Goal: Information Seeking & Learning: Find specific page/section

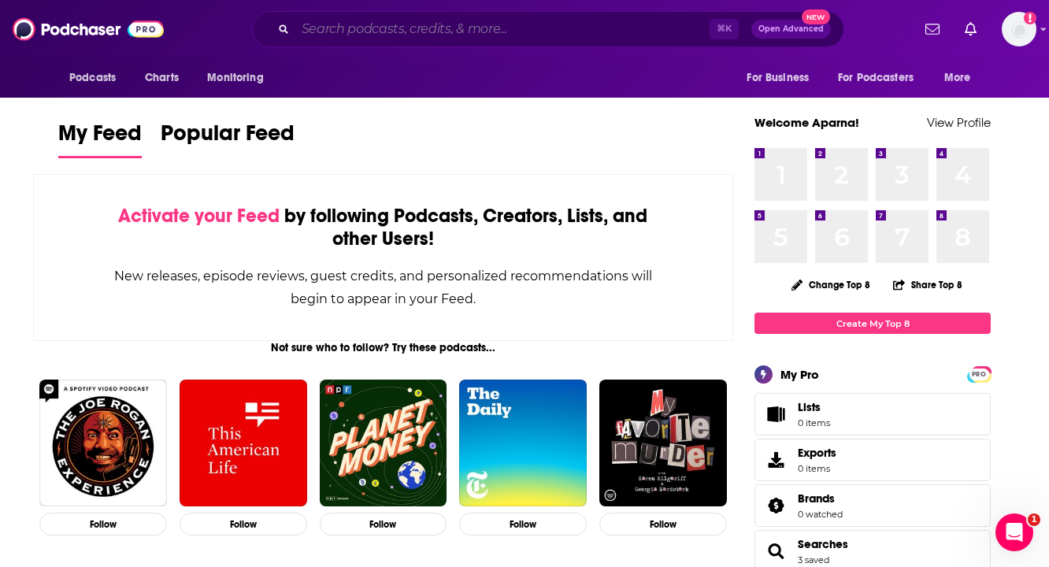
click at [415, 36] on input "Search podcasts, credits, & more..." at bounding box center [502, 29] width 414 height 25
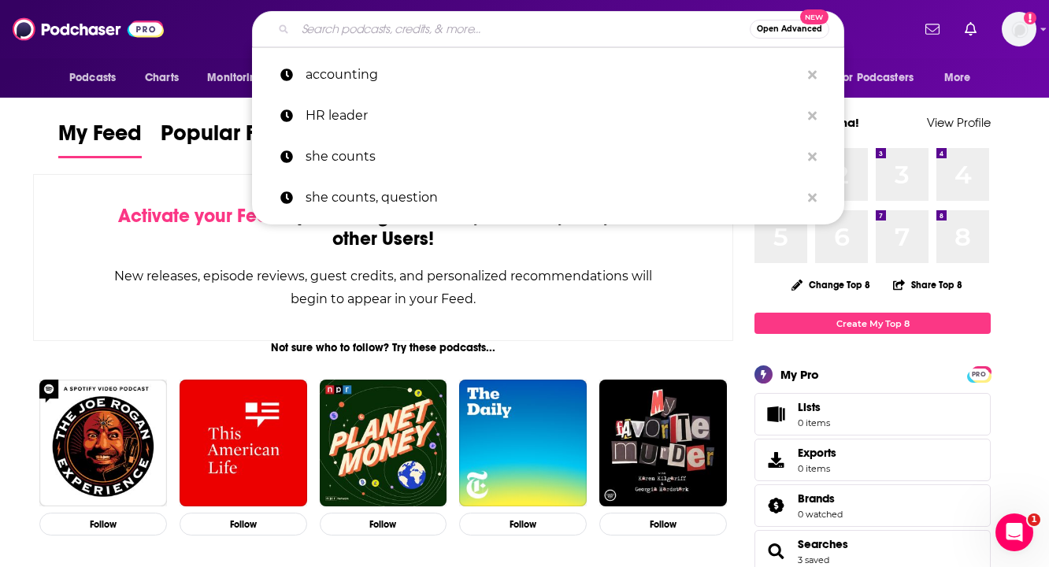
paste input "Meditative Story"
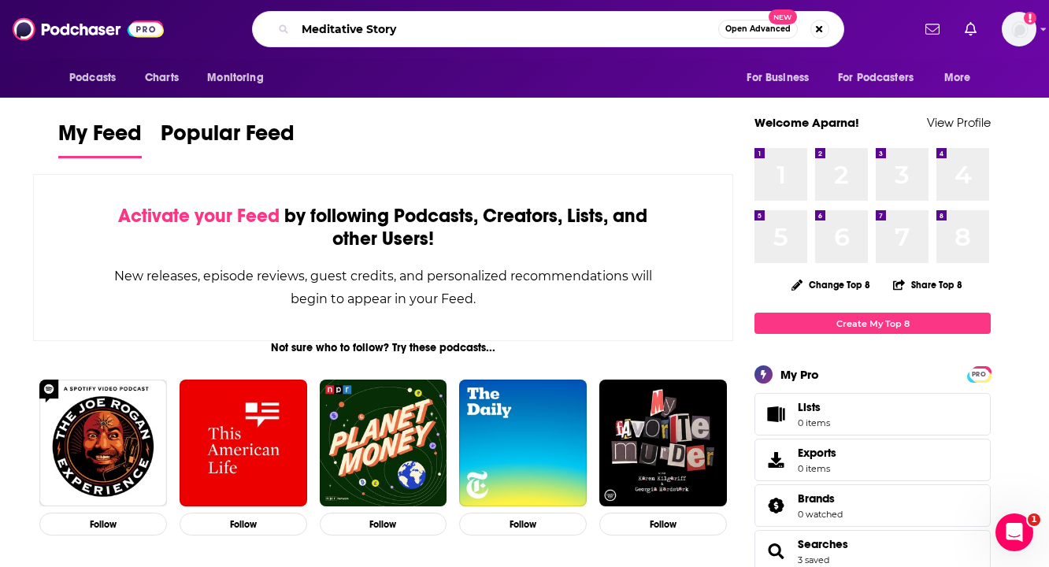
type input "Meditative Story"
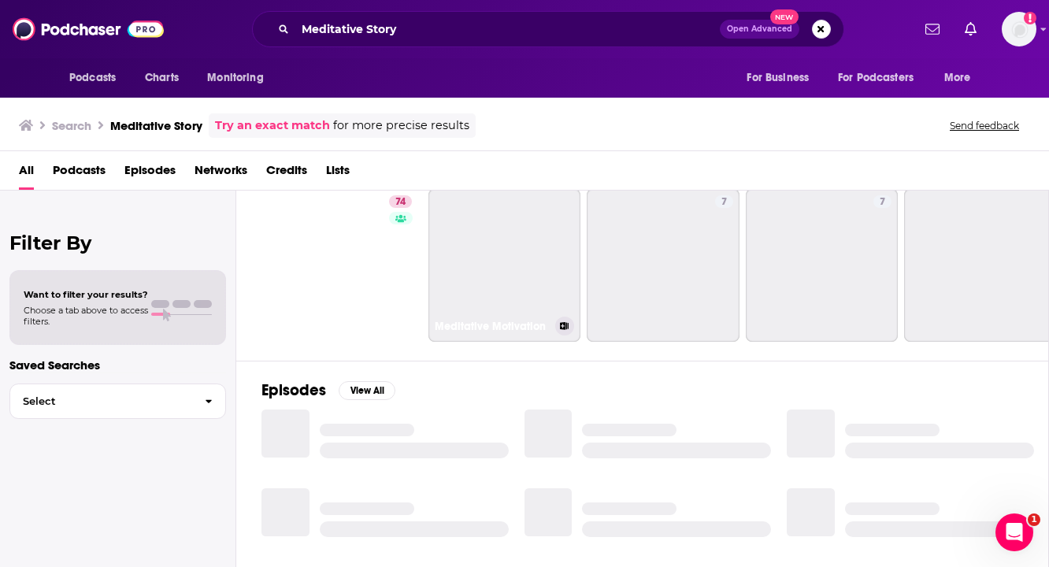
scroll to position [51, 0]
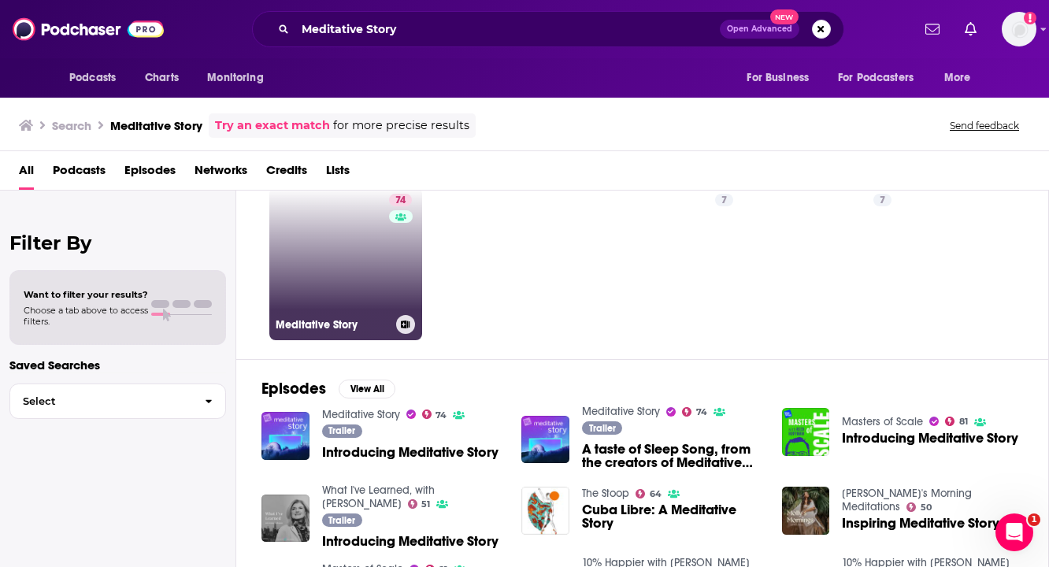
click at [338, 245] on link "74 Meditative Story" at bounding box center [345, 263] width 153 height 153
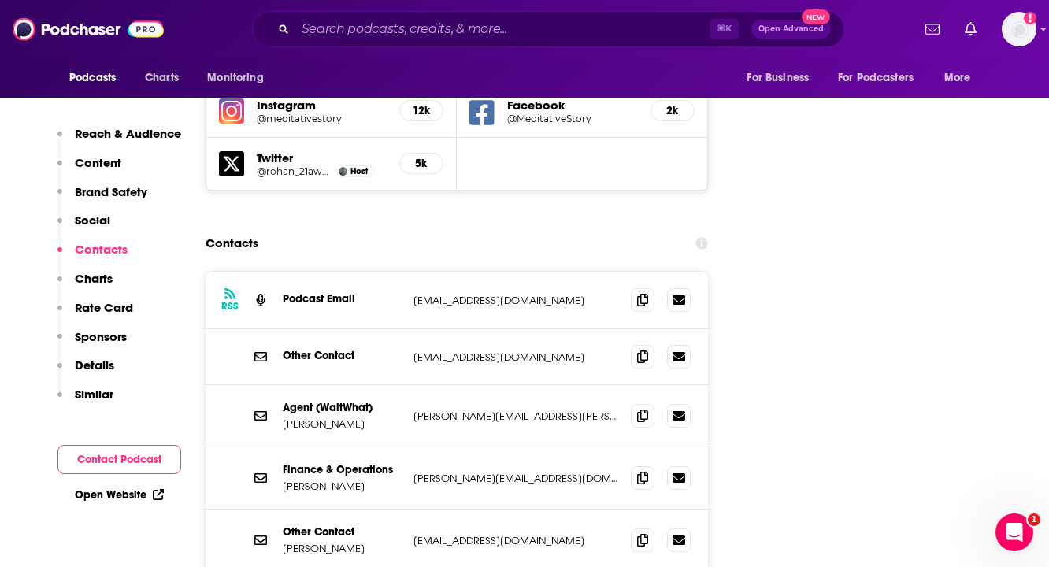
scroll to position [1932, 0]
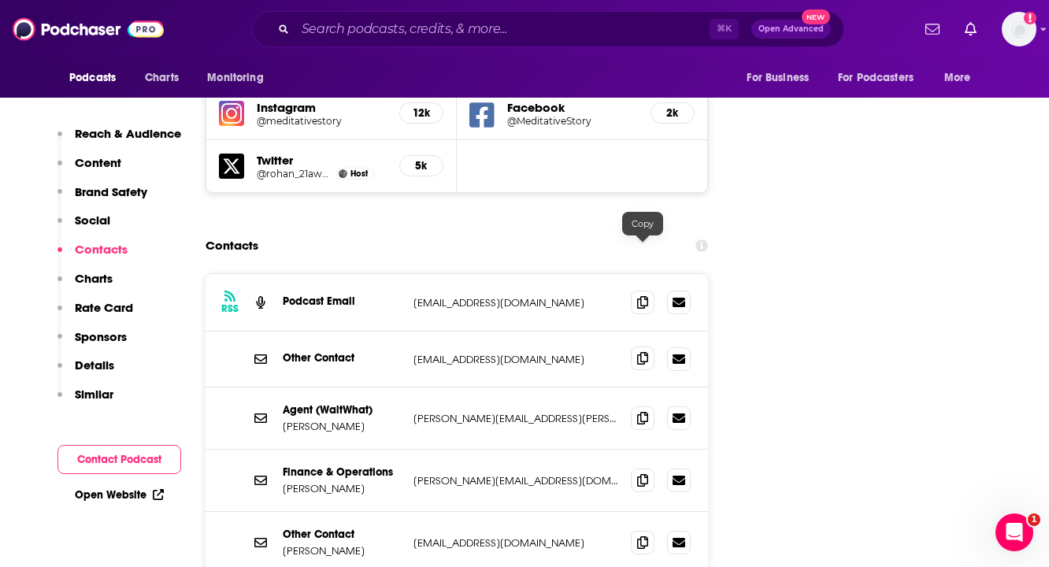
click at [642, 352] on icon at bounding box center [642, 358] width 11 height 13
click at [641, 295] on icon at bounding box center [642, 301] width 11 height 13
click at [643, 536] on icon at bounding box center [642, 542] width 11 height 13
